Goal: Transaction & Acquisition: Subscribe to service/newsletter

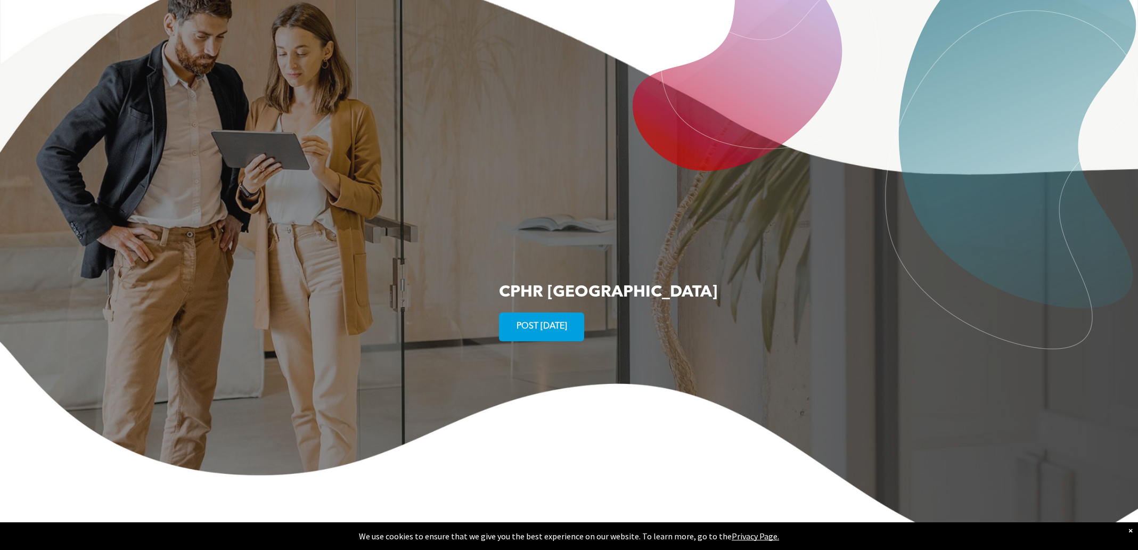
scroll to position [1928, 0]
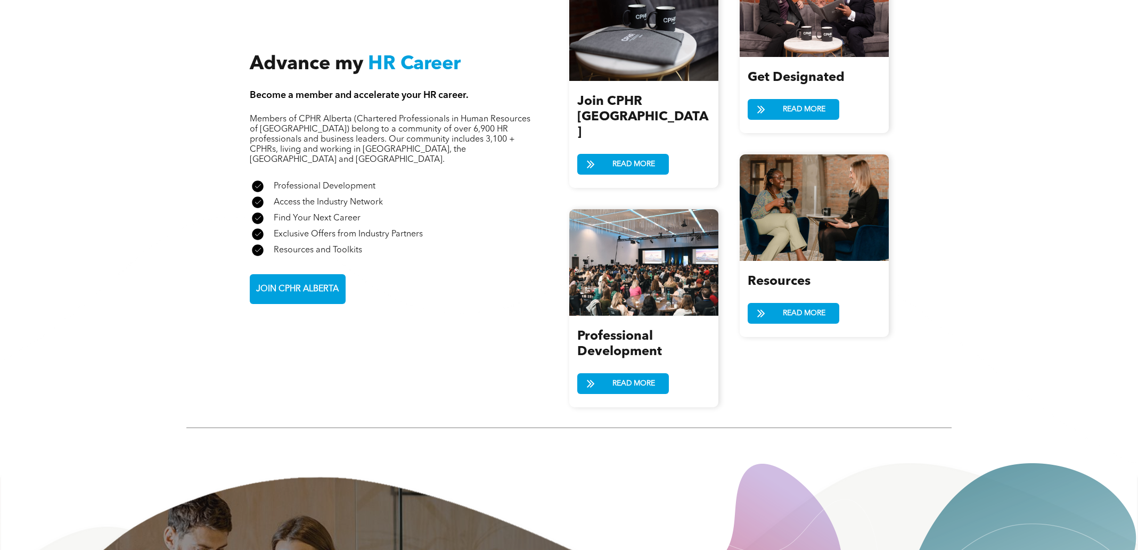
scroll to position [1236, 0]
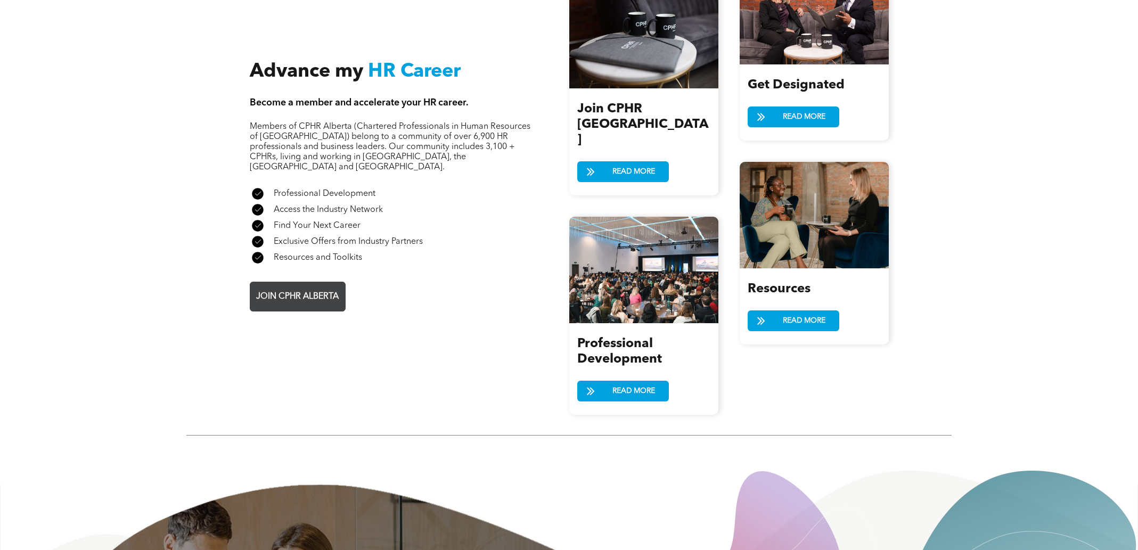
click at [295, 286] on span "JOIN CPHR ALBERTA" at bounding box center [297, 296] width 90 height 21
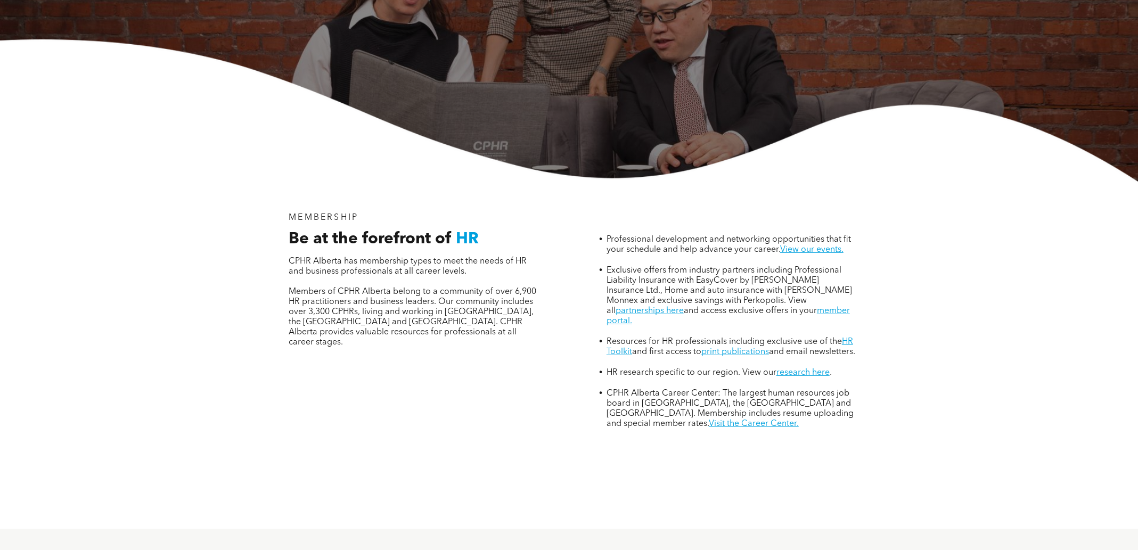
scroll to position [266, 0]
